Goal: Task Accomplishment & Management: Complete application form

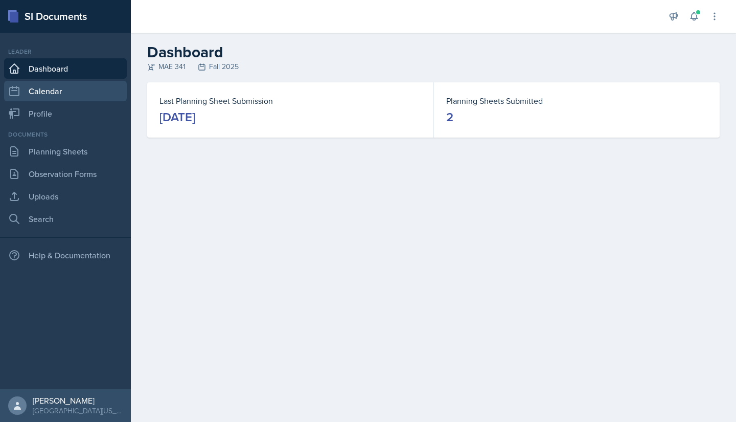
click at [66, 96] on link "Calendar" at bounding box center [65, 91] width 123 height 20
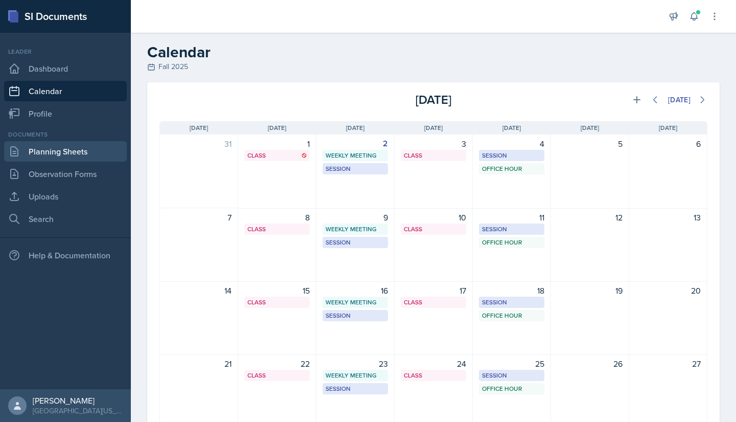
click at [62, 146] on link "Planning Sheets" at bounding box center [65, 151] width 123 height 20
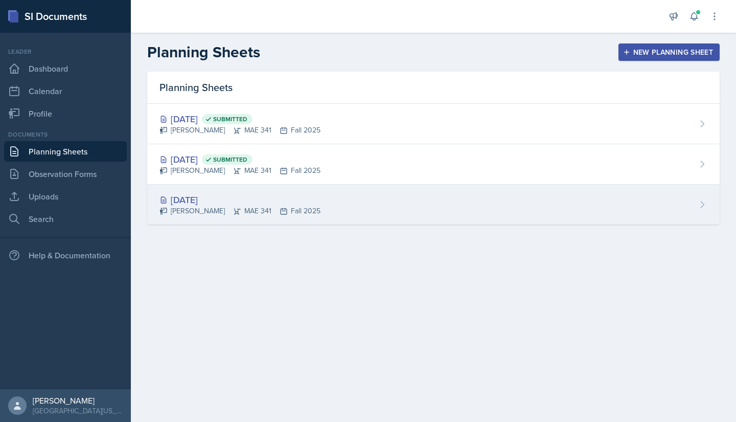
click at [261, 201] on div "[DATE]" at bounding box center [240, 200] width 161 height 14
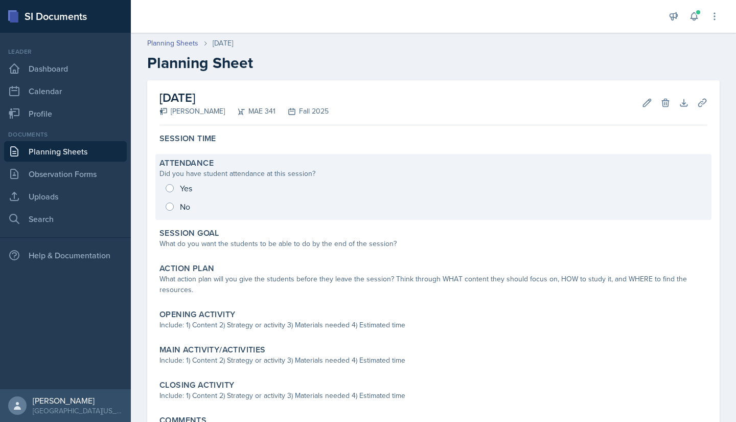
click at [176, 183] on div "Yes No" at bounding box center [434, 197] width 548 height 37
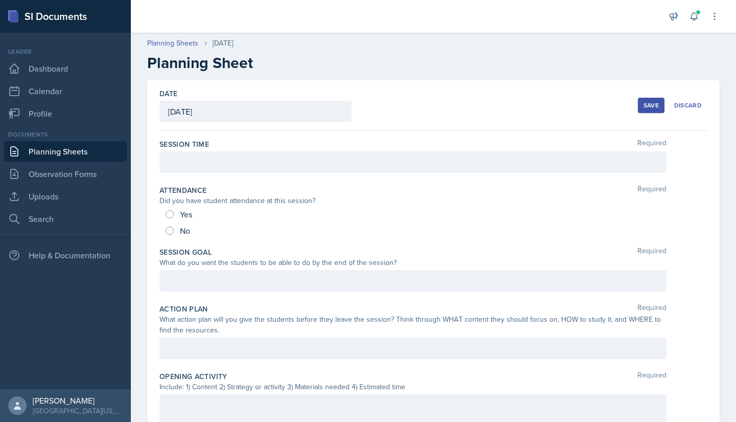
click at [205, 163] on div at bounding box center [413, 161] width 507 height 21
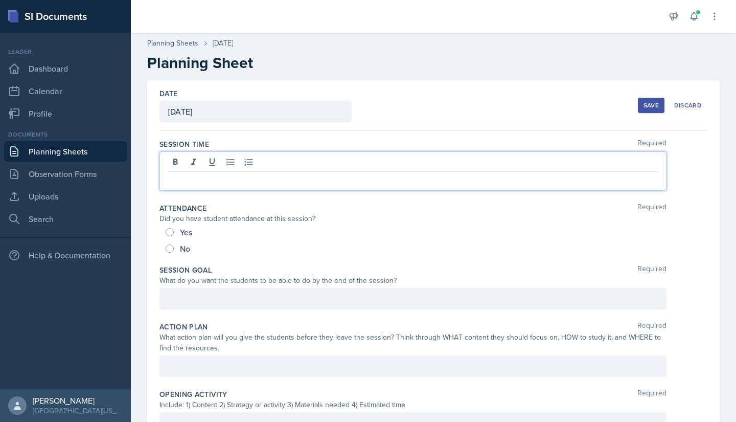
click at [176, 229] on div "Yes" at bounding box center [180, 232] width 29 height 16
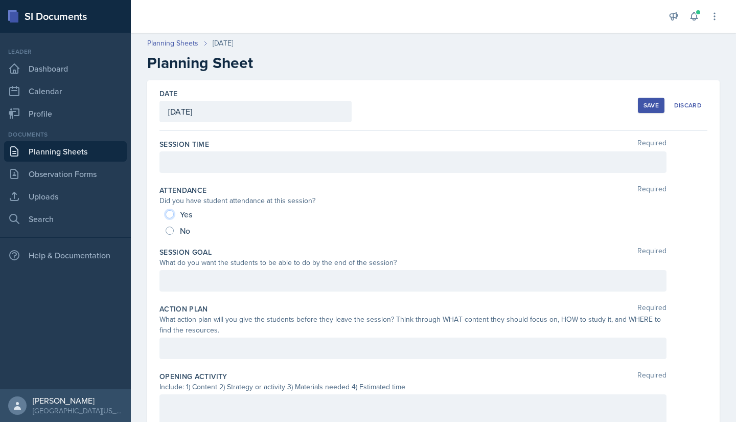
click at [169, 214] on input "Yes" at bounding box center [170, 214] width 8 height 8
radio input "true"
click at [206, 176] on div "Session Time Required" at bounding box center [434, 158] width 548 height 46
click at [205, 163] on div at bounding box center [413, 161] width 507 height 21
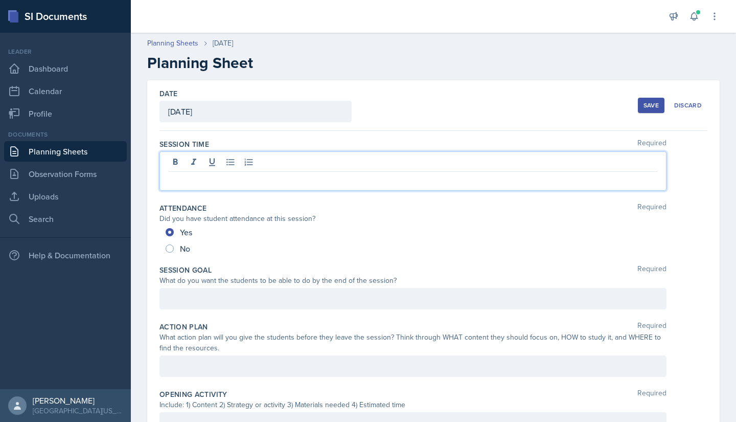
click at [203, 181] on p at bounding box center [413, 180] width 490 height 12
click at [262, 190] on div "4:30~6:00" at bounding box center [413, 170] width 507 height 39
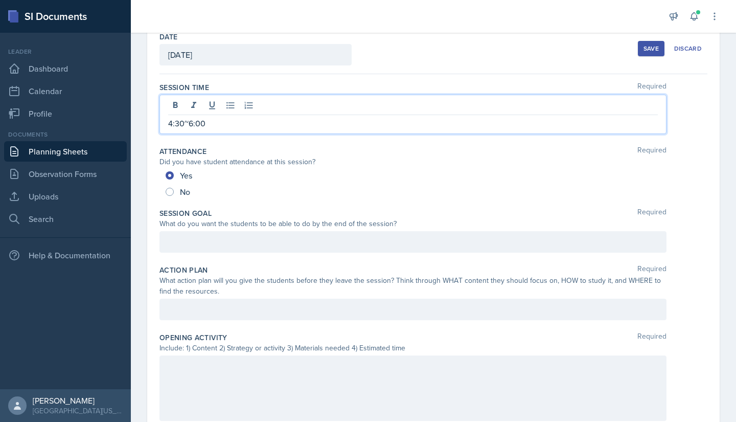
click at [243, 248] on p at bounding box center [413, 242] width 490 height 12
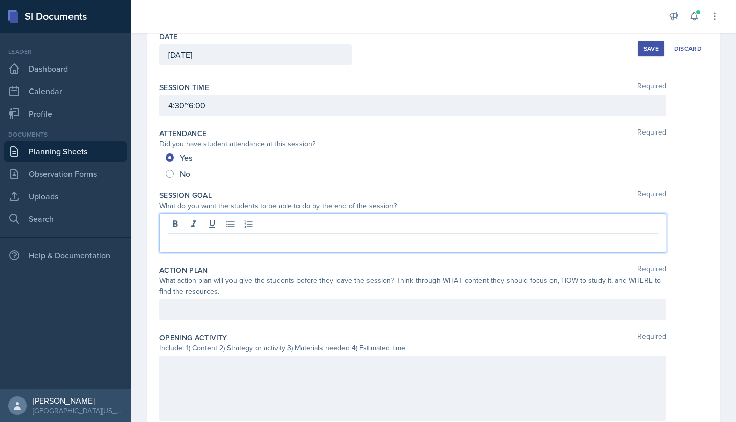
scroll to position [39, 0]
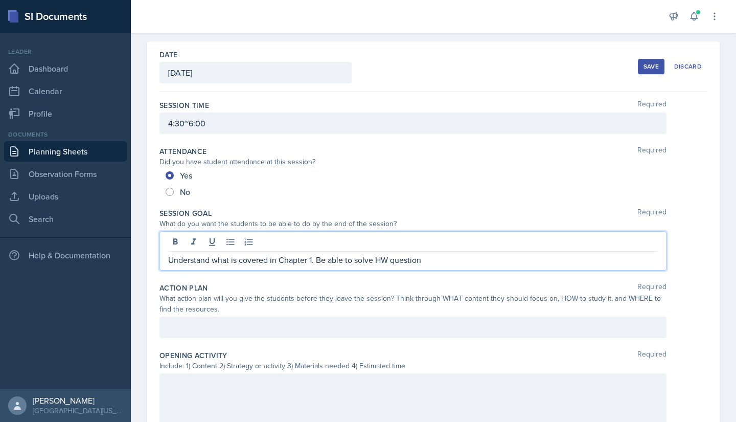
click at [390, 259] on p "Understand what is covered in Chapter 1. Be able to solve HW question" at bounding box center [413, 260] width 490 height 12
click at [436, 259] on p "Understand what is covered in Chapter 1. Be able to solve HW1 question" at bounding box center [413, 260] width 490 height 12
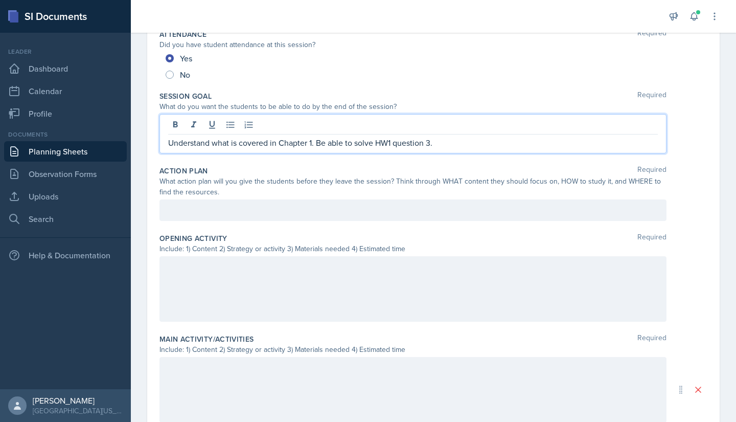
scroll to position [159, 0]
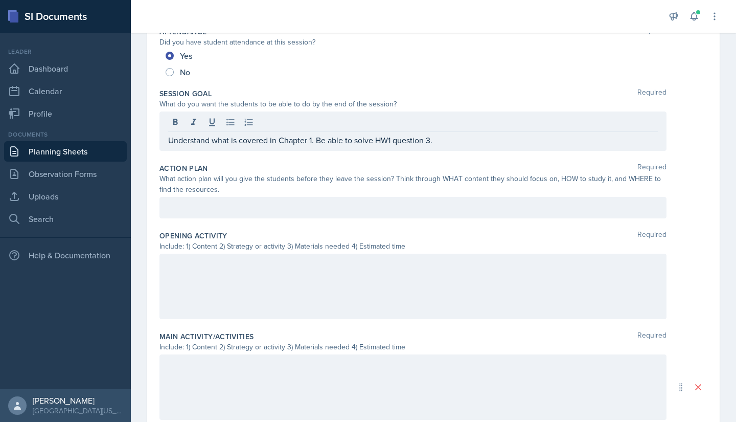
click at [263, 189] on div "What action plan will you give the students before they leave the session? Thin…" at bounding box center [413, 183] width 507 height 21
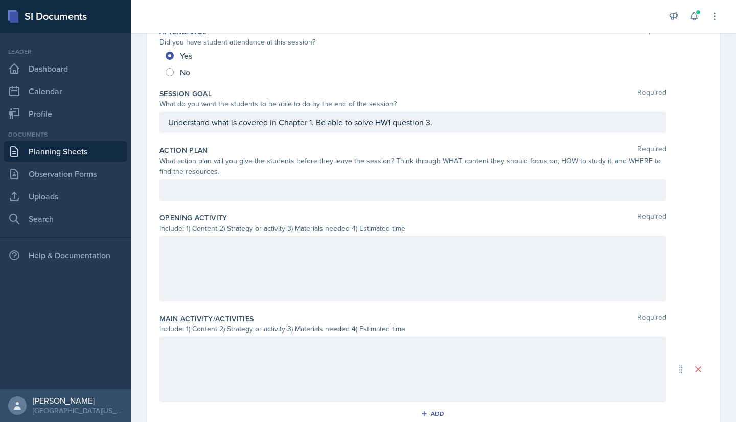
click at [272, 207] on div "Action Plan Required What action plan will you give the students before they le…" at bounding box center [434, 175] width 548 height 68
click at [275, 197] on div at bounding box center [413, 189] width 507 height 21
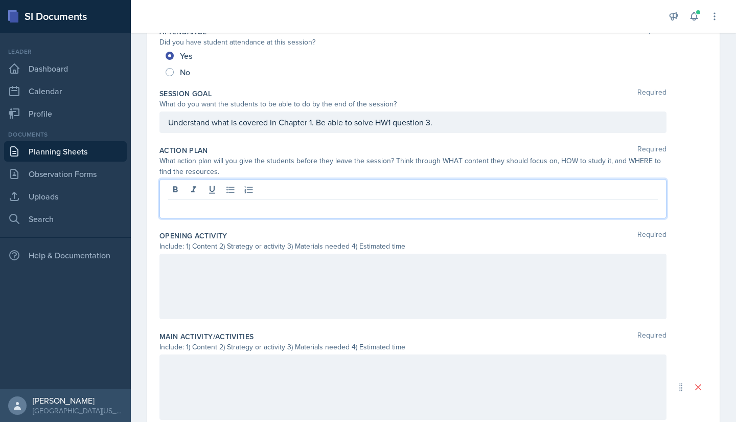
scroll to position [176, 0]
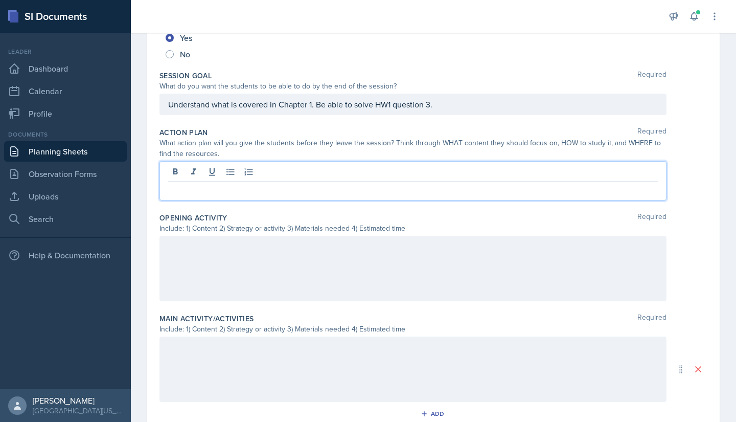
click at [270, 207] on div "Action Plan Required What action plan will you give the students before they le…" at bounding box center [434, 165] width 548 height 85
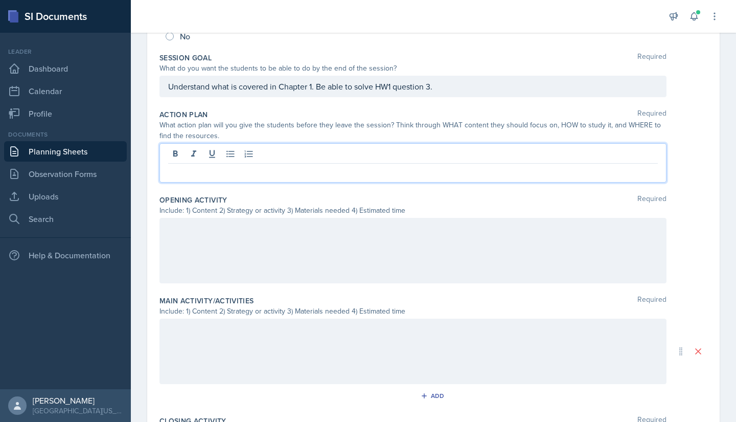
scroll to position [212, 0]
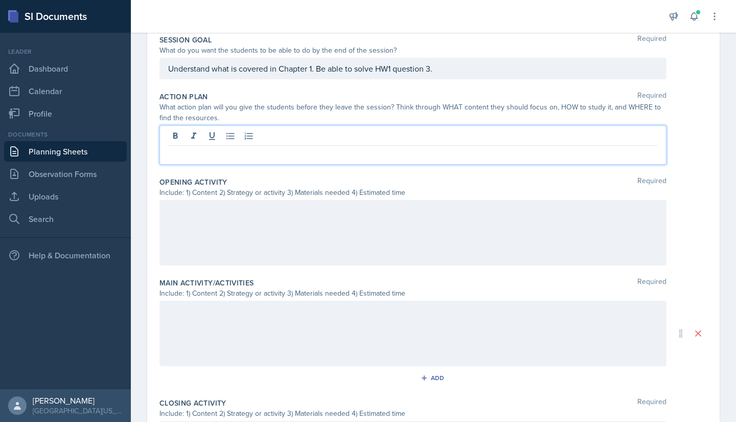
click at [255, 159] on p at bounding box center [413, 154] width 490 height 12
click at [250, 245] on div at bounding box center [413, 232] width 507 height 65
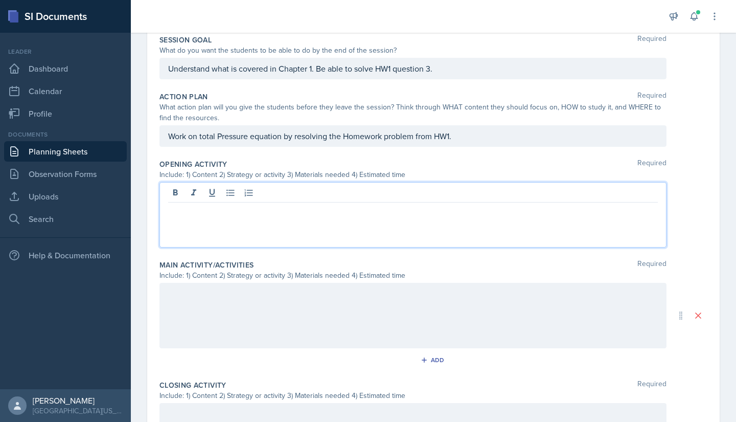
scroll to position [230, 0]
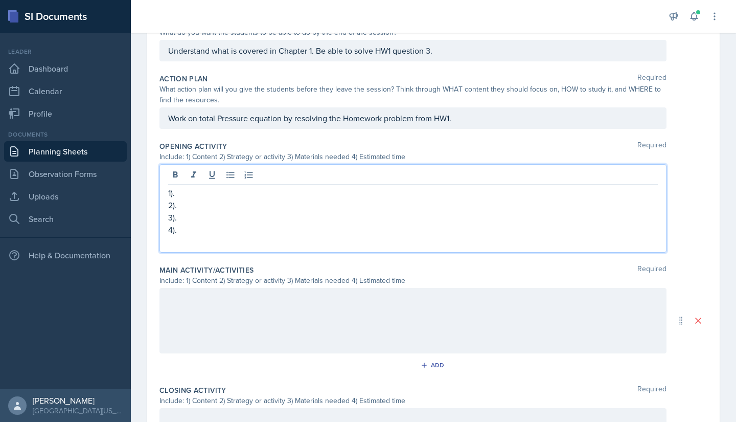
click at [230, 199] on p "2)." at bounding box center [413, 205] width 490 height 12
click at [226, 192] on p "1)." at bounding box center [413, 193] width 490 height 12
click at [210, 203] on p "2)." at bounding box center [413, 205] width 490 height 12
click at [227, 379] on div "Main Activity/Activities Required Include: 1) Content 2) Strategy or activity 3…" at bounding box center [434, 321] width 548 height 120
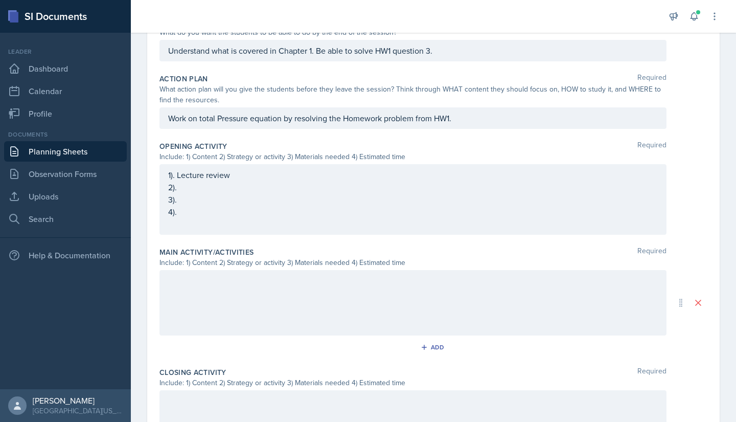
click at [292, 337] on div "Main Activity/Activities Required Include: 1) Content 2) Strategy or activity 3…" at bounding box center [434, 303] width 548 height 120
click at [243, 287] on div at bounding box center [413, 302] width 507 height 65
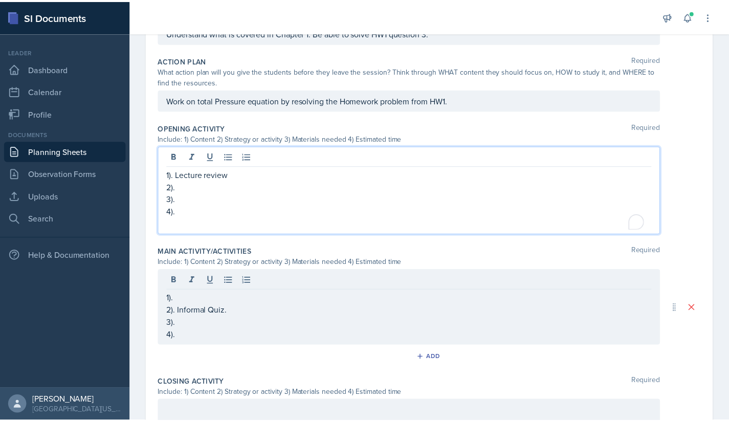
scroll to position [266, 0]
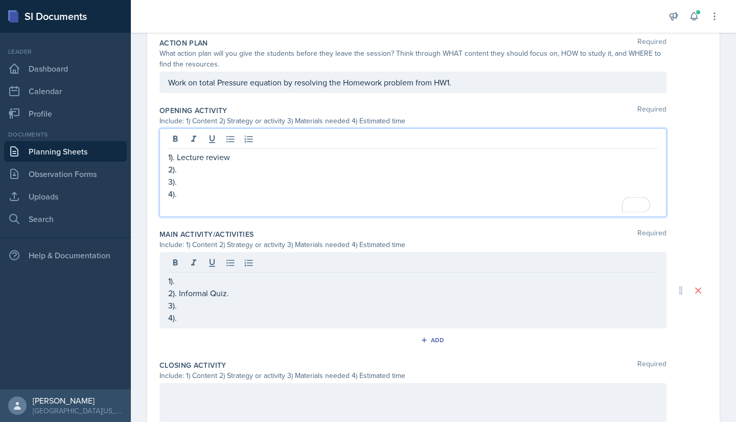
drag, startPoint x: 207, startPoint y: 186, endPoint x: 194, endPoint y: 196, distance: 15.7
click at [194, 196] on p "4)." at bounding box center [413, 194] width 490 height 12
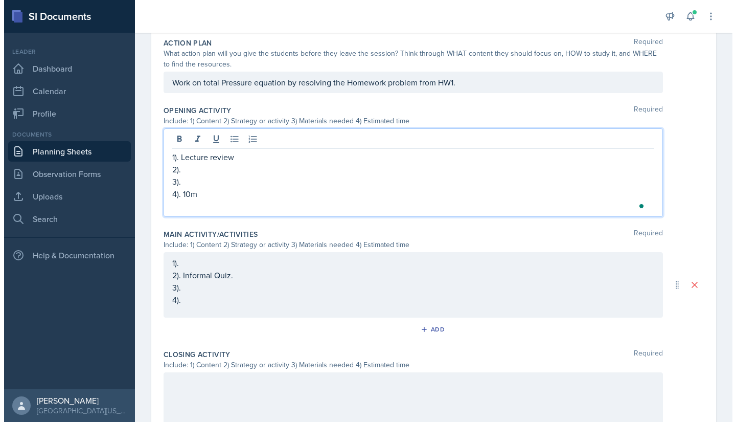
scroll to position [0, 0]
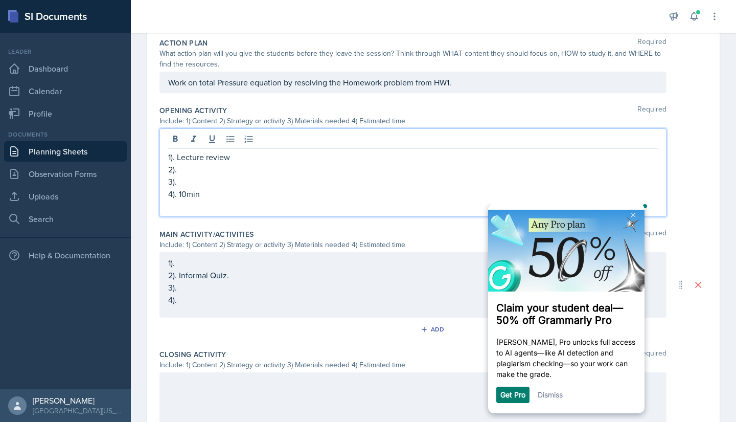
click at [194, 176] on p "3)." at bounding box center [413, 181] width 490 height 12
click at [237, 158] on p "1). Lecture review" at bounding box center [413, 157] width 490 height 12
click at [332, 168] on p "2)." at bounding box center [413, 169] width 490 height 12
click at [341, 154] on p "1). Lecture review: different types of energy," at bounding box center [413, 157] width 490 height 12
click at [633, 216] on img at bounding box center [634, 215] width 4 height 5
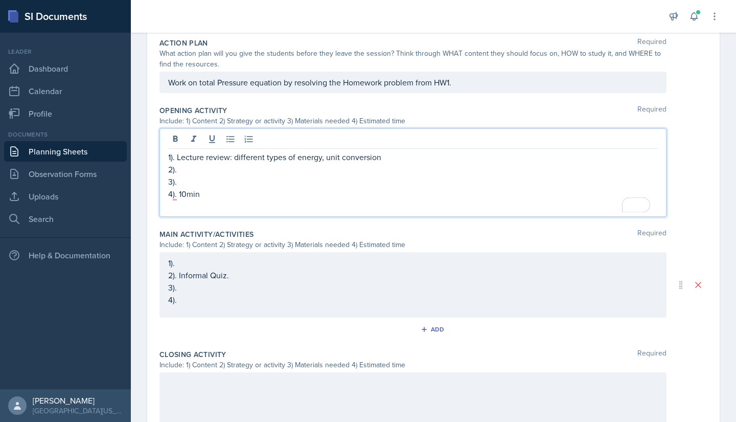
click at [482, 158] on p "1). Lecture review: different types of energy, unit conversion" at bounding box center [413, 157] width 490 height 12
click at [389, 181] on p "3)." at bounding box center [413, 181] width 490 height 12
click at [363, 175] on p "3). Lecture note" at bounding box center [413, 181] width 490 height 12
click at [355, 165] on p "2)." at bounding box center [413, 169] width 490 height 12
click at [246, 171] on p "2)." at bounding box center [413, 169] width 490 height 12
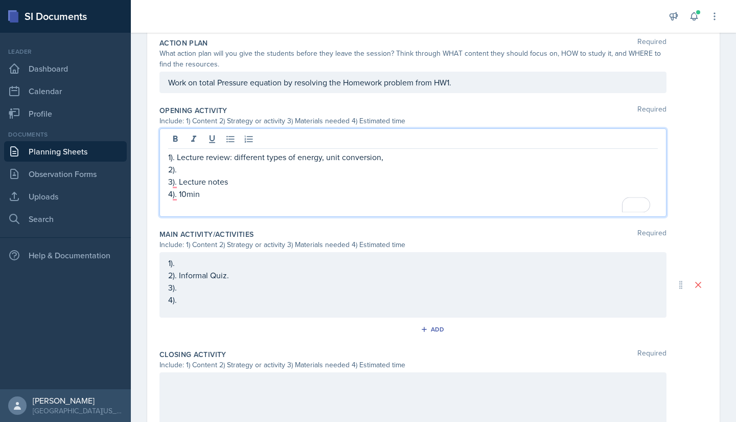
click at [220, 282] on div "1). 2). Informal Quiz. 3). 4)." at bounding box center [413, 281] width 490 height 49
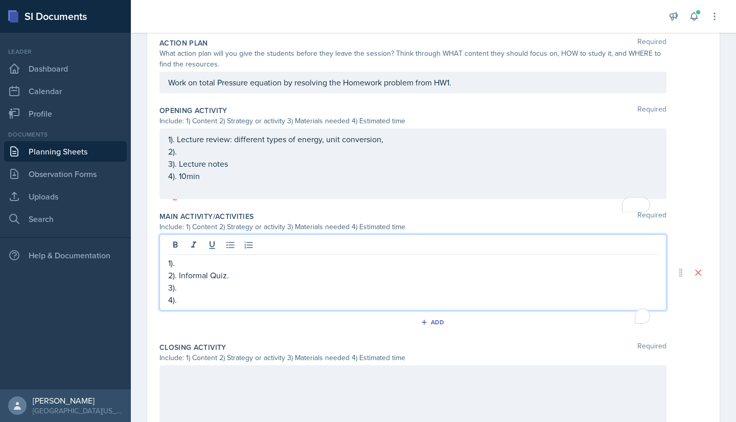
scroll to position [248, 0]
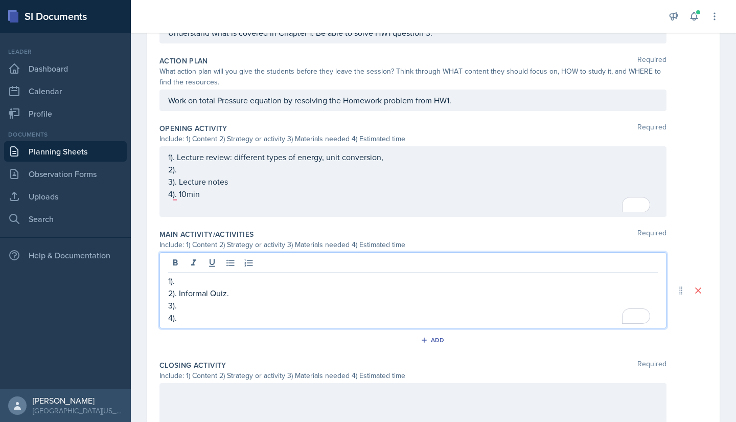
click at [199, 315] on p "4)." at bounding box center [413, 317] width 490 height 12
click at [195, 309] on p "3)." at bounding box center [413, 305] width 490 height 12
click at [204, 275] on p "1)." at bounding box center [413, 281] width 490 height 12
click at [295, 305] on p "3). Questions from Textbook" at bounding box center [413, 305] width 490 height 12
click at [277, 284] on p "1)." at bounding box center [413, 281] width 490 height 12
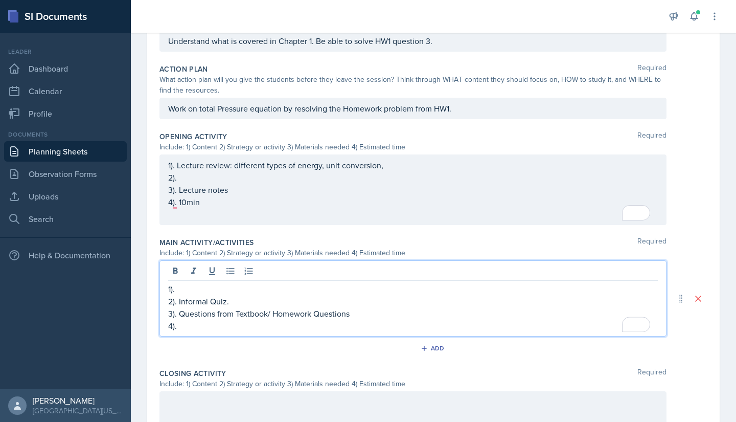
scroll to position [258, 0]
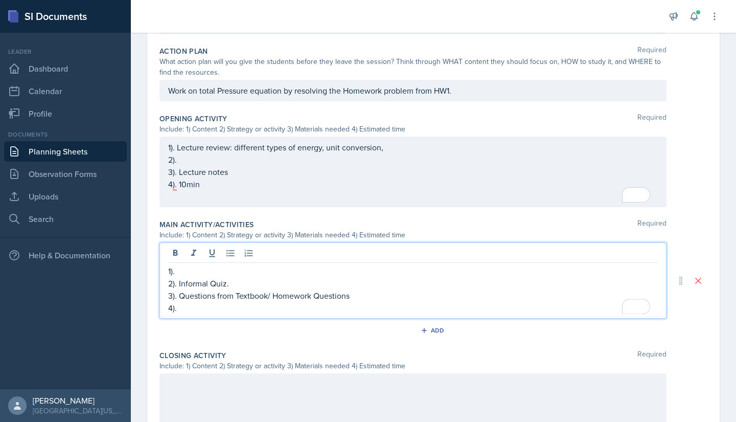
click at [316, 166] on p "2)." at bounding box center [413, 159] width 490 height 12
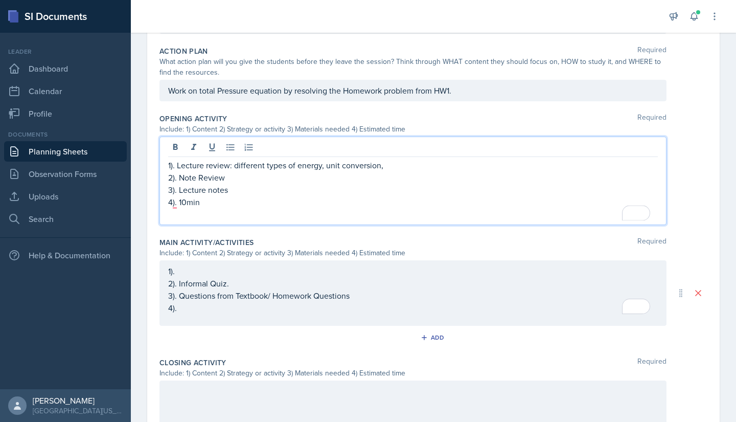
click at [215, 268] on div "1). 2). Informal Quiz. 3). Questions from Textbook/ Homework Questions 4)." at bounding box center [413, 292] width 507 height 65
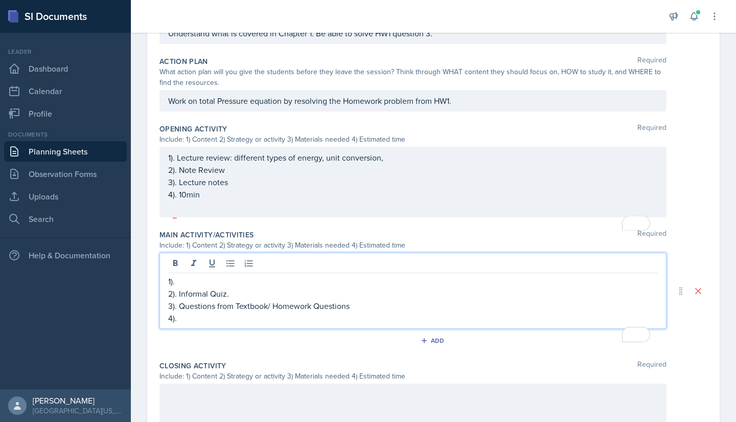
scroll to position [248, 0]
click at [196, 281] on p "1)." at bounding box center [413, 281] width 490 height 12
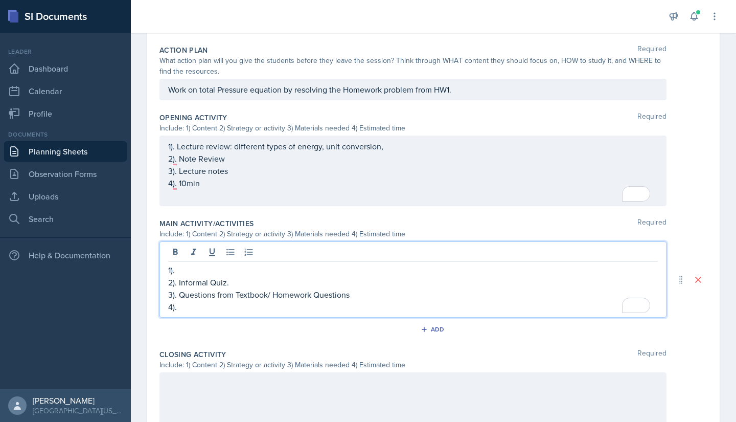
scroll to position [264, 0]
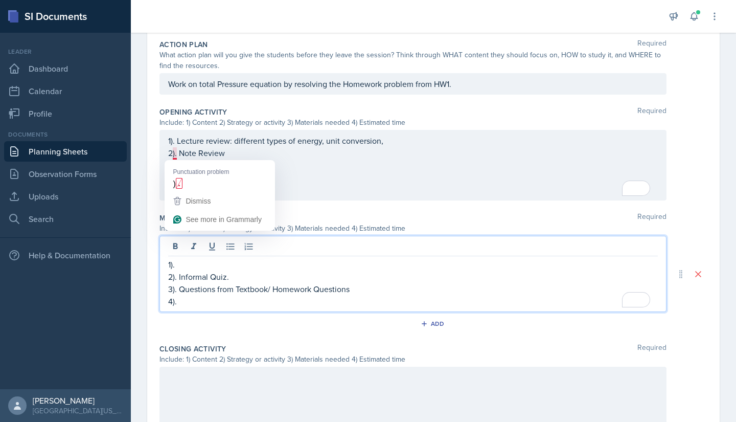
click at [262, 155] on p "2). Note Review" at bounding box center [413, 153] width 490 height 12
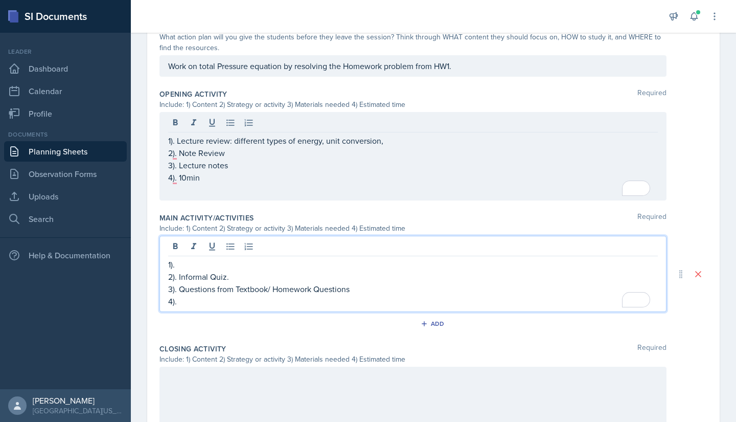
click at [228, 243] on div "1). 2). Informal Quiz. 3). Questions from Textbook/ Homework Questions 4)." at bounding box center [413, 274] width 507 height 76
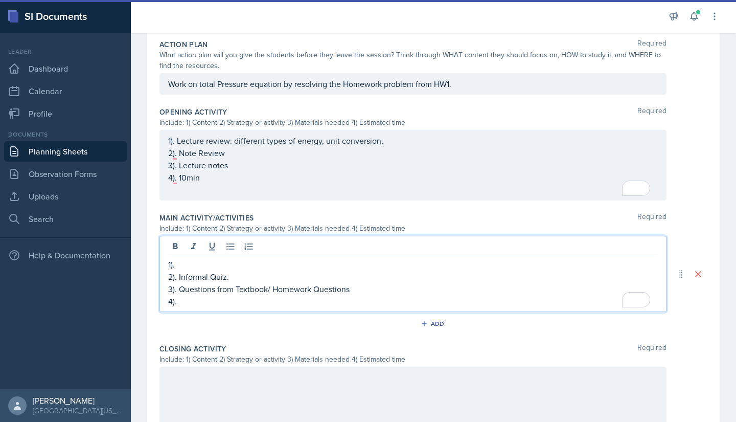
click at [201, 261] on p "1)." at bounding box center [413, 264] width 490 height 12
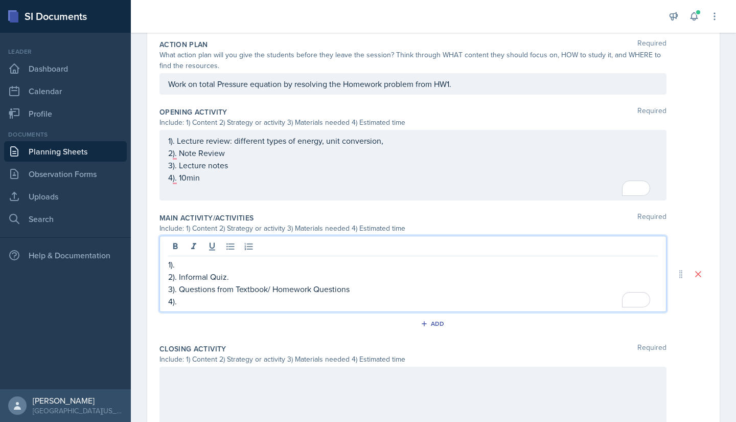
scroll to position [282, 0]
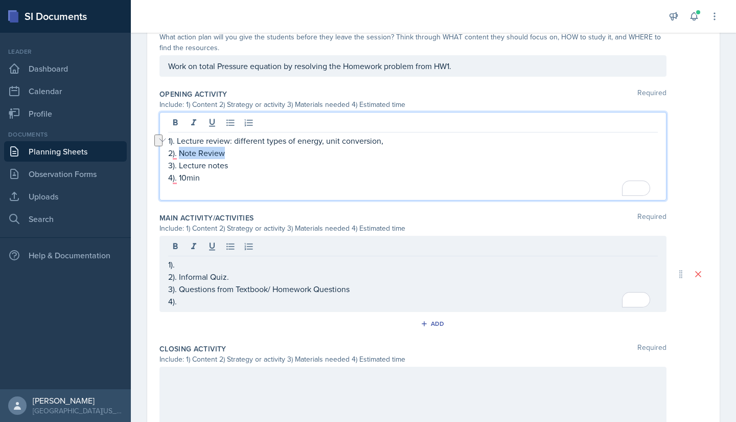
drag, startPoint x: 227, startPoint y: 151, endPoint x: 180, endPoint y: 155, distance: 47.7
click at [180, 155] on p "2). Note Review" at bounding box center [413, 153] width 490 height 12
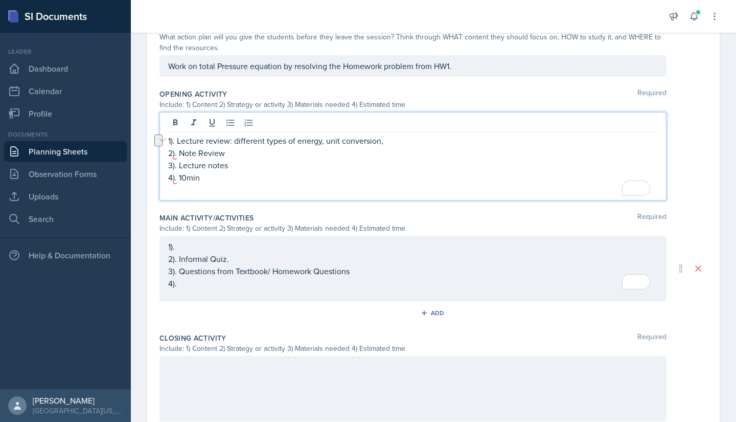
click at [214, 139] on p "1). Lecture review: different types of energy, unit conversion," at bounding box center [413, 140] width 490 height 12
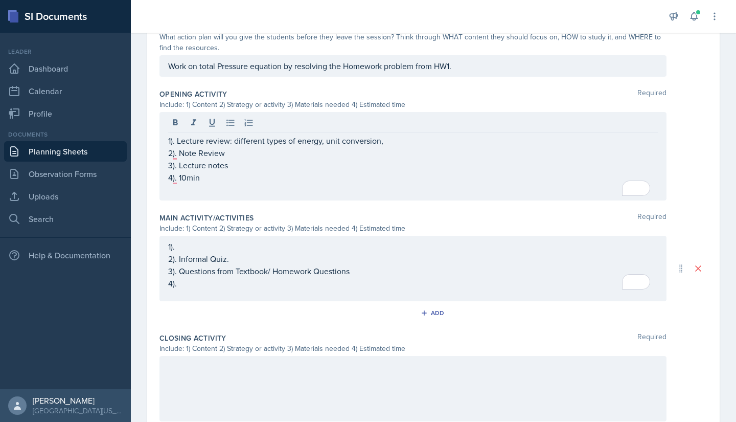
click at [211, 240] on div "1). 2). Informal Quiz. 3). Questions from Textbook/ Homework Questions 4)." at bounding box center [413, 268] width 507 height 65
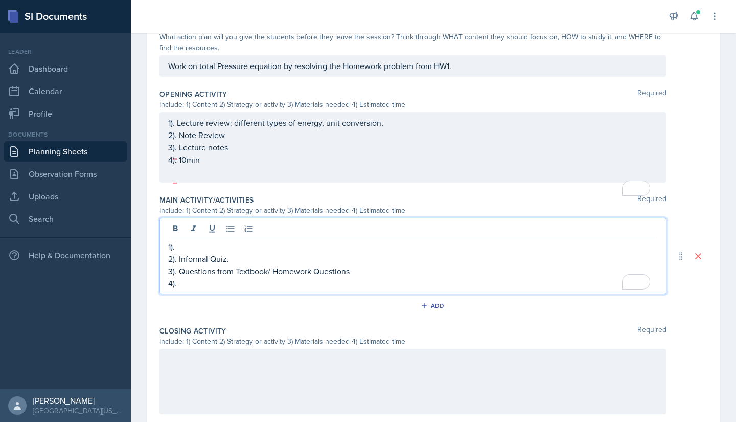
scroll to position [300, 0]
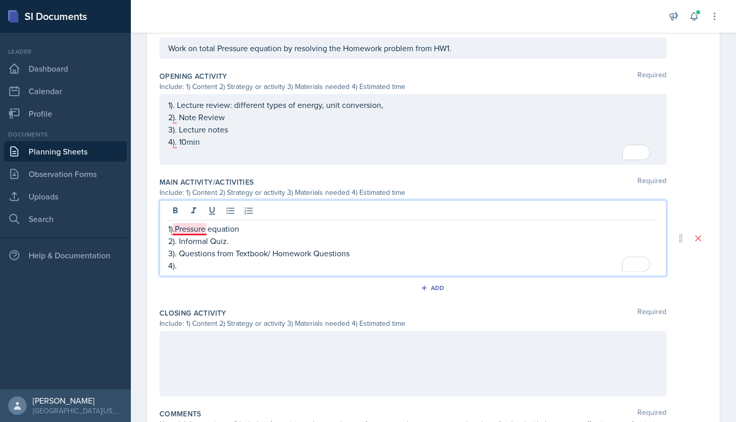
click at [177, 230] on p "1).Pressure equation" at bounding box center [413, 228] width 490 height 12
click at [248, 225] on p "1). Pressure equation" at bounding box center [413, 228] width 490 height 12
click at [246, 242] on p "2). Informal Quiz." at bounding box center [413, 241] width 490 height 12
click at [242, 266] on p "4)." at bounding box center [413, 265] width 490 height 12
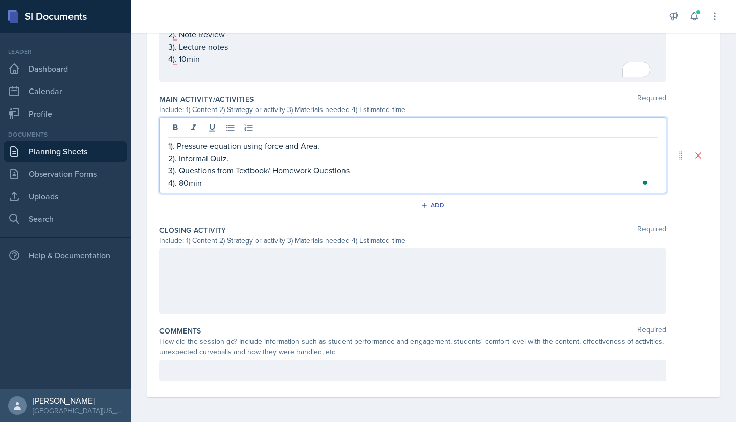
click at [243, 271] on div at bounding box center [413, 280] width 507 height 65
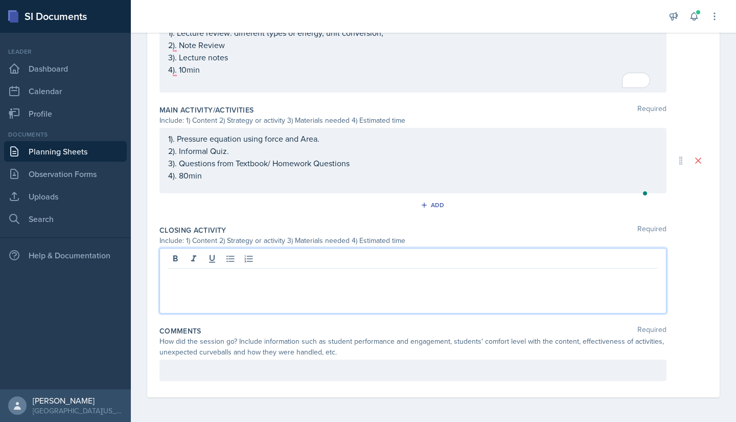
scroll to position [372, 0]
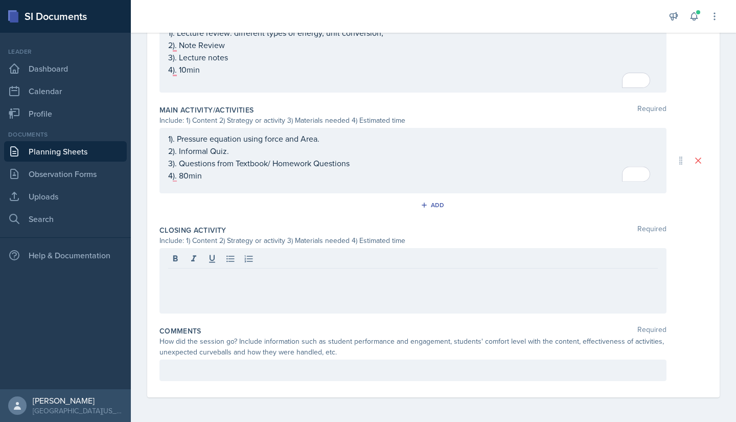
drag, startPoint x: 248, startPoint y: 183, endPoint x: 169, endPoint y: 148, distance: 86.3
click at [169, 148] on div "1). Pressure equation using force and Area. 2). Informal Quiz. 3). Questions fr…" at bounding box center [413, 160] width 507 height 65
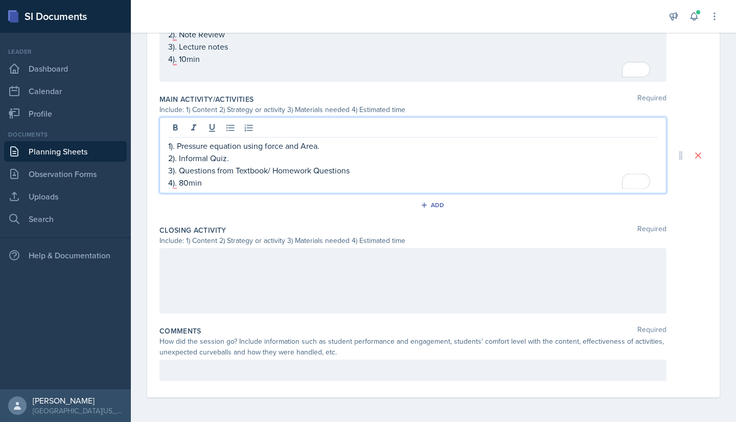
click at [247, 264] on div at bounding box center [413, 280] width 507 height 65
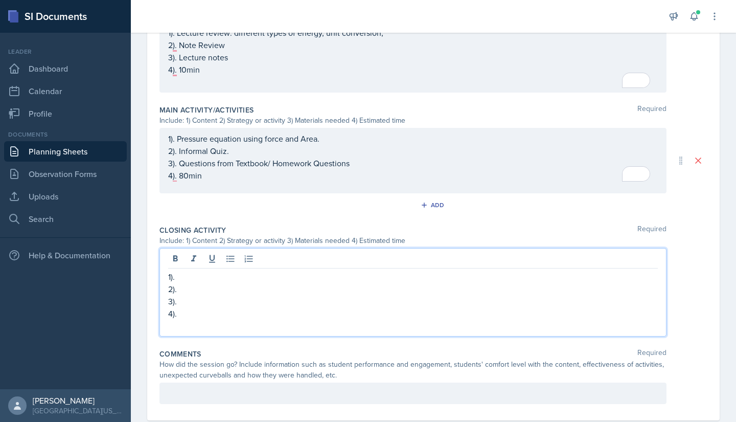
click at [240, 272] on p "1)." at bounding box center [413, 277] width 490 height 12
click at [200, 288] on p "2)." at bounding box center [413, 289] width 490 height 12
click at [198, 309] on p "4)." at bounding box center [413, 313] width 490 height 12
click at [197, 301] on p "3)." at bounding box center [413, 301] width 490 height 12
click at [204, 308] on p "4)." at bounding box center [413, 313] width 490 height 12
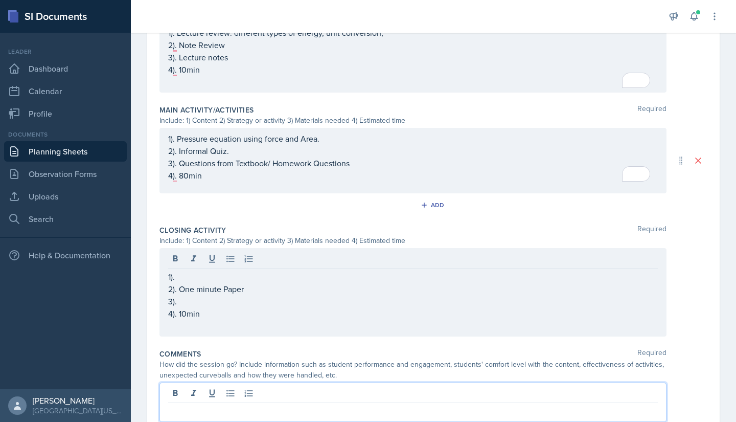
click at [204, 394] on div at bounding box center [413, 402] width 507 height 39
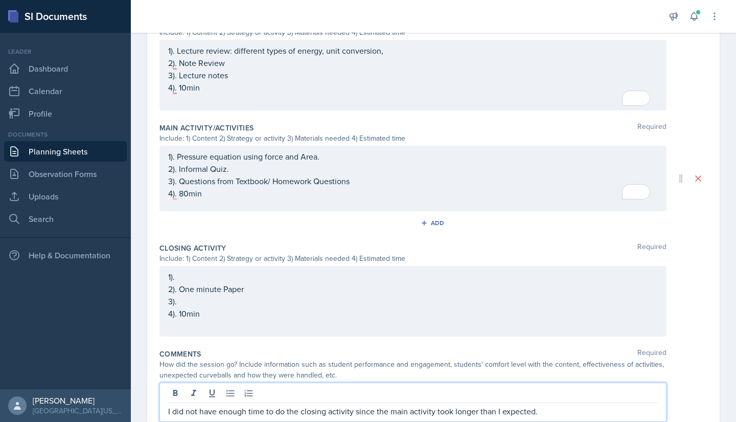
click at [211, 290] on p "2). One minute Paper" at bounding box center [413, 289] width 490 height 12
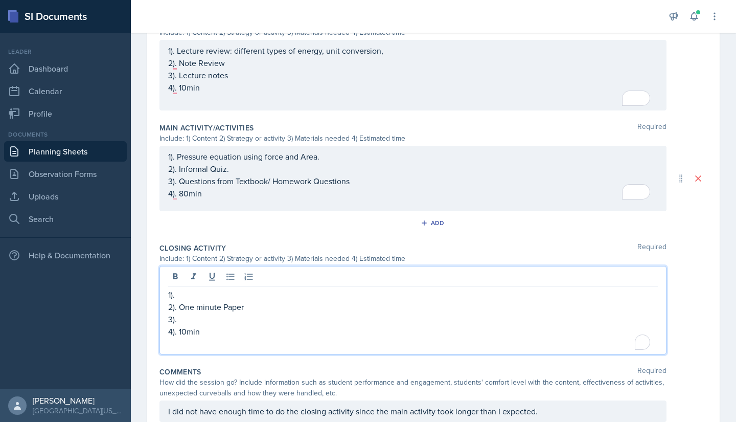
scroll to position [372, 0]
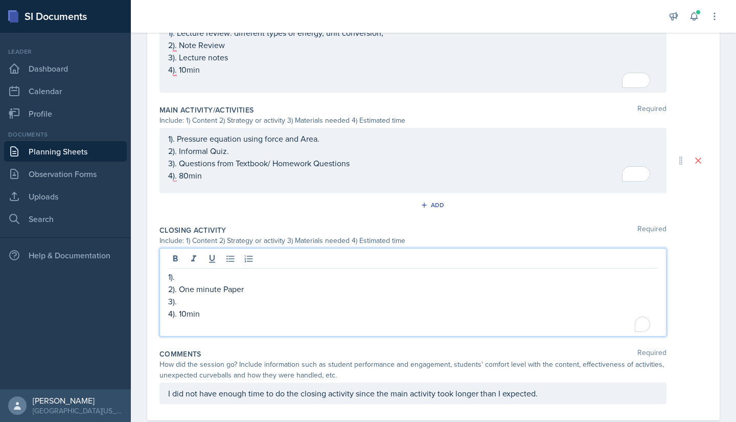
click at [196, 274] on p "1)." at bounding box center [413, 277] width 490 height 12
click at [302, 278] on p "1). Chapter 1 and the Beginning of Chapter 2." at bounding box center [413, 277] width 490 height 12
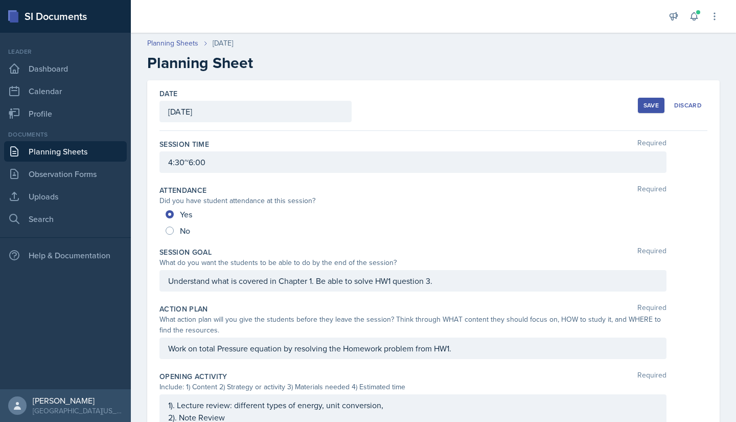
scroll to position [372, 0]
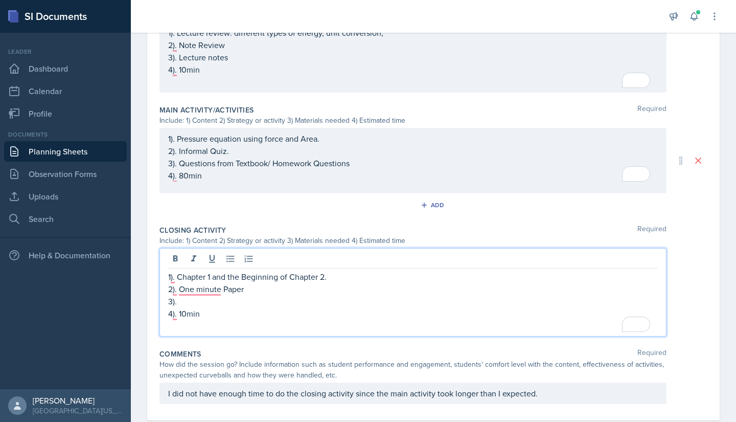
click at [231, 302] on p "3)." at bounding box center [413, 301] width 490 height 12
click at [231, 319] on p "4). 10min" at bounding box center [413, 313] width 490 height 12
click at [235, 305] on p "3). Paper" at bounding box center [413, 301] width 490 height 12
click at [235, 315] on p "4). 10min" at bounding box center [413, 313] width 490 height 12
click at [242, 303] on p "3). Paper" at bounding box center [413, 301] width 490 height 12
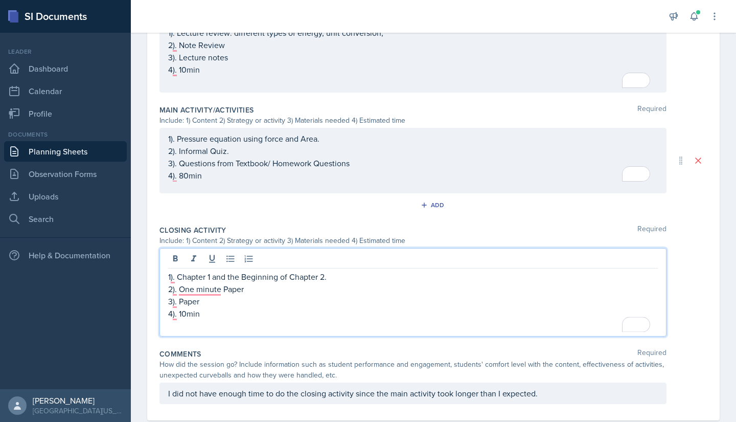
click at [248, 319] on p "4). 10min" at bounding box center [413, 313] width 490 height 12
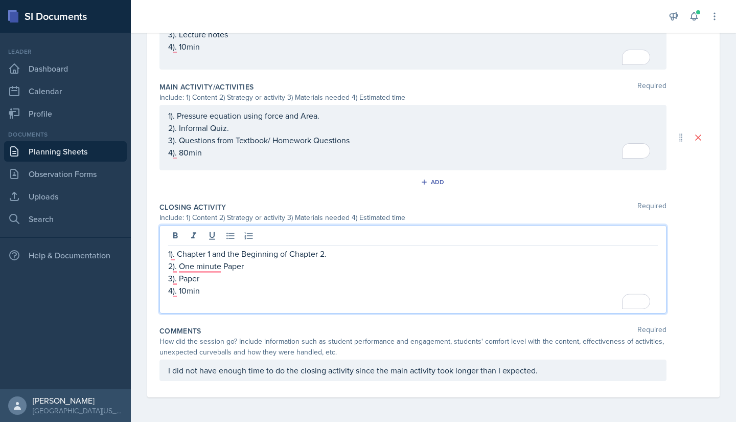
click at [227, 275] on p "3). Paper" at bounding box center [413, 278] width 490 height 12
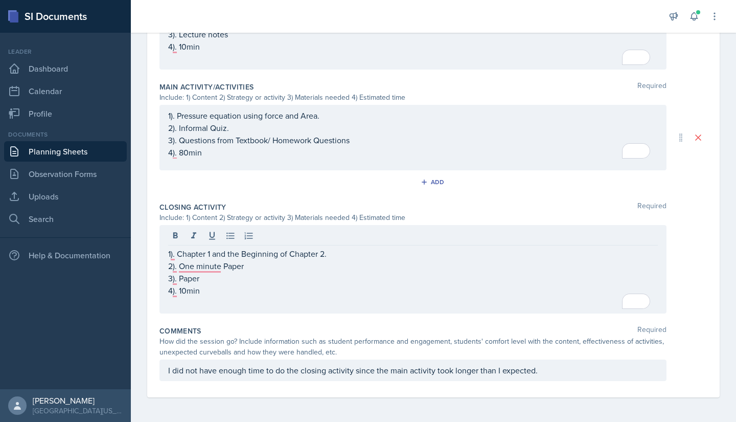
click at [238, 309] on div "1). Chapter 1 and the Beginning of Chapter 2. 2). One minute Paper 3). Paper 4)…" at bounding box center [413, 269] width 507 height 88
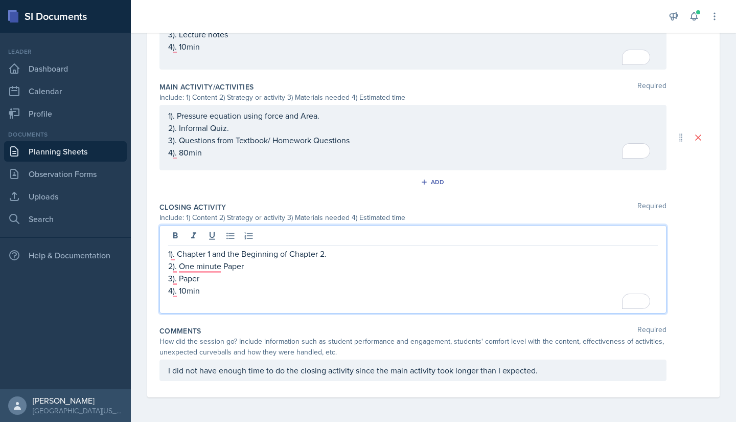
click at [278, 266] on p "2). One minute Paper" at bounding box center [413, 266] width 490 height 12
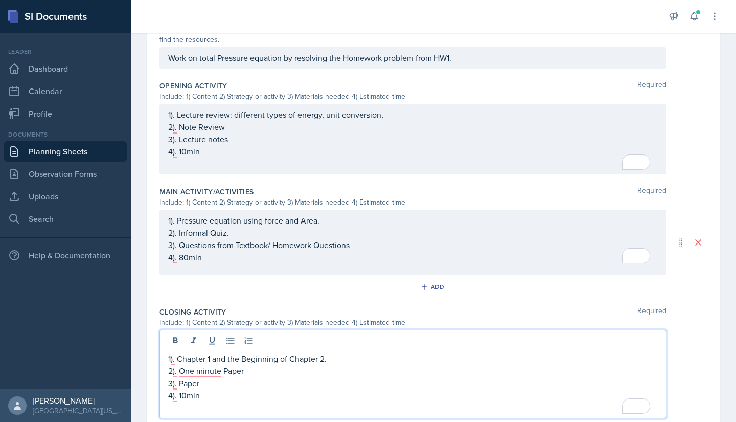
click at [290, 170] on p "To enrich screen reader interactions, please activate Accessibility in Grammarl…" at bounding box center [413, 164] width 490 height 12
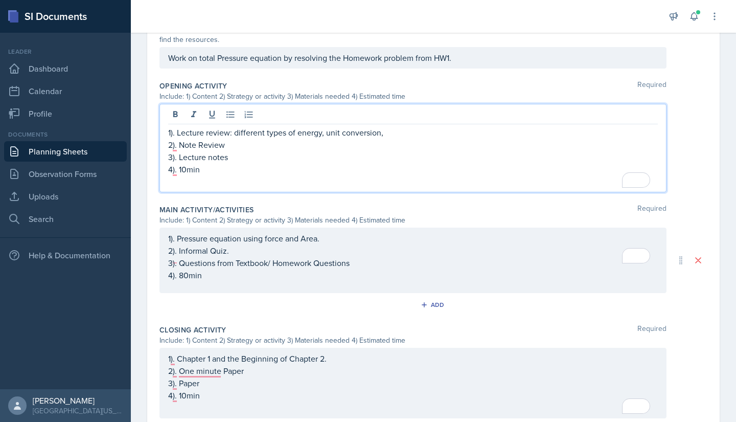
click at [291, 280] on div "1). Pressure equation using force and Area. 2). Informal Quiz. 3). Questions fr…" at bounding box center [413, 256] width 490 height 49
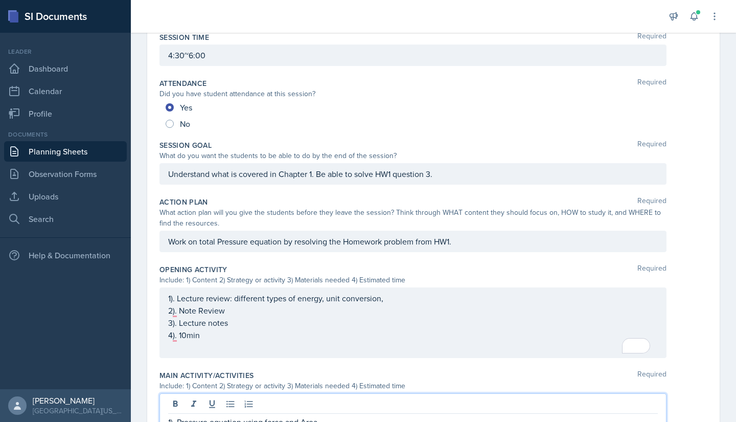
scroll to position [0, 0]
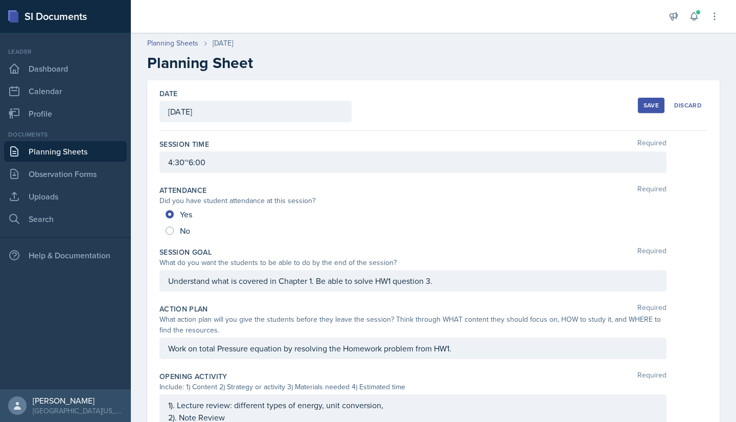
click at [644, 107] on div "Save" at bounding box center [651, 105] width 15 height 8
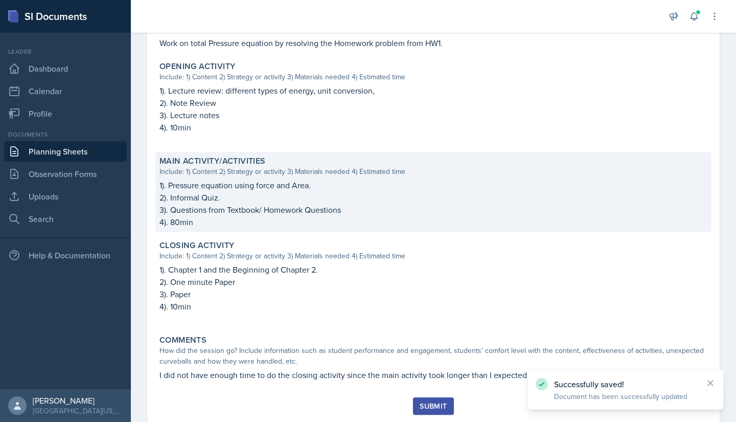
scroll to position [315, 0]
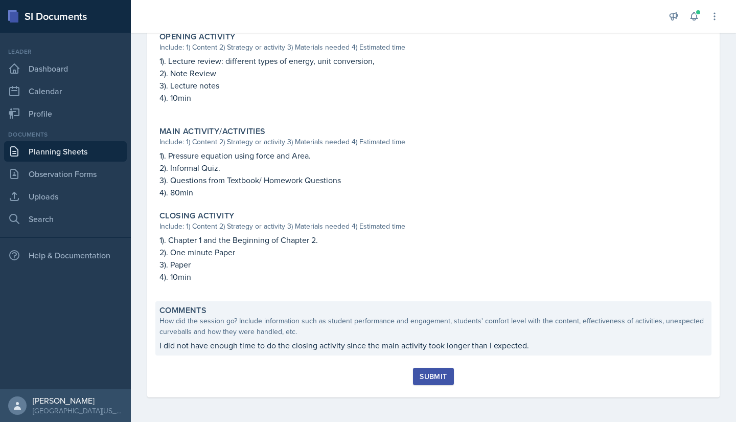
click at [278, 333] on div "How did the session go? Include information such as student performance and eng…" at bounding box center [434, 326] width 548 height 21
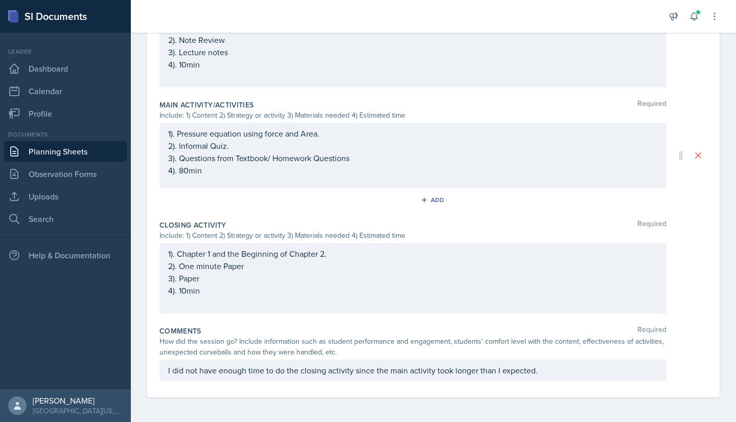
click at [610, 372] on p "I did not have enough time to do the closing activity since the main activity t…" at bounding box center [413, 370] width 490 height 12
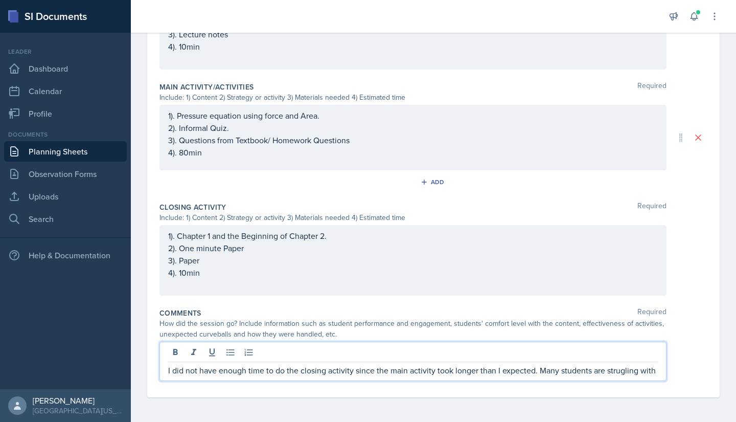
click at [621, 372] on p "I did not have enough time to do the closing activity since the main activity t…" at bounding box center [413, 370] width 490 height 12
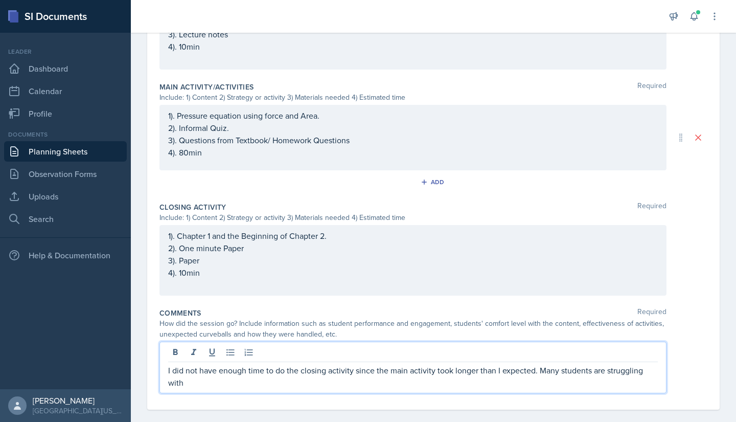
click at [364, 398] on div "Comments Required How did the session go? Include information such as student p…" at bounding box center [434, 353] width 548 height 98
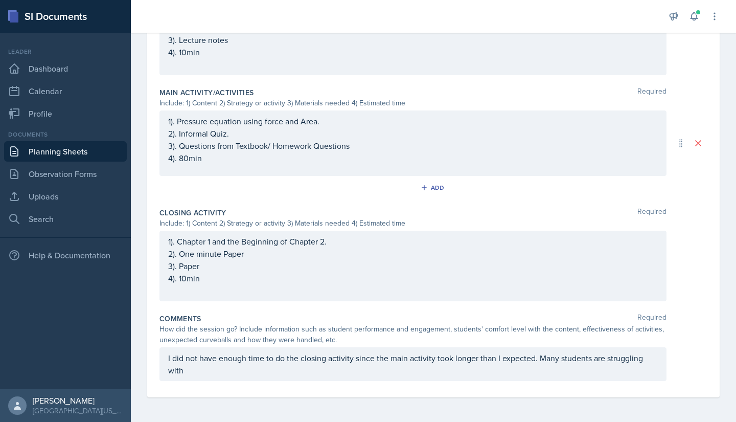
scroll to position [390, 0]
click at [353, 388] on div "Comments Required How did the session go? Include information such as student p…" at bounding box center [434, 349] width 548 height 80
click at [345, 377] on div "I did not have enough time to do the closing activity since the main activity t…" at bounding box center [413, 364] width 507 height 34
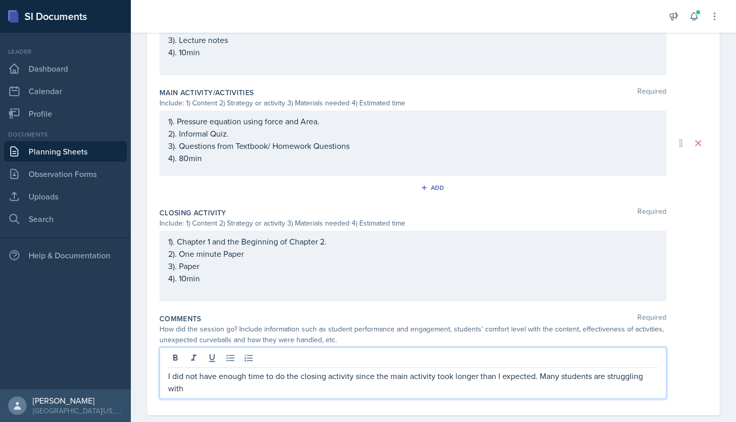
scroll to position [408, 0]
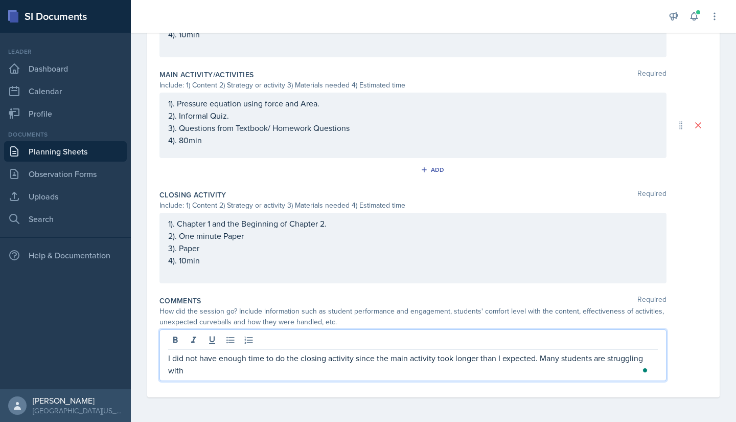
click at [345, 377] on div "I did not have enough time to do the closing activity since the main activity t…" at bounding box center [413, 355] width 507 height 52
click at [344, 375] on p "I did not have enough time to do the closing activity since the main activity t…" at bounding box center [413, 364] width 490 height 25
